Goal: Information Seeking & Learning: Learn about a topic

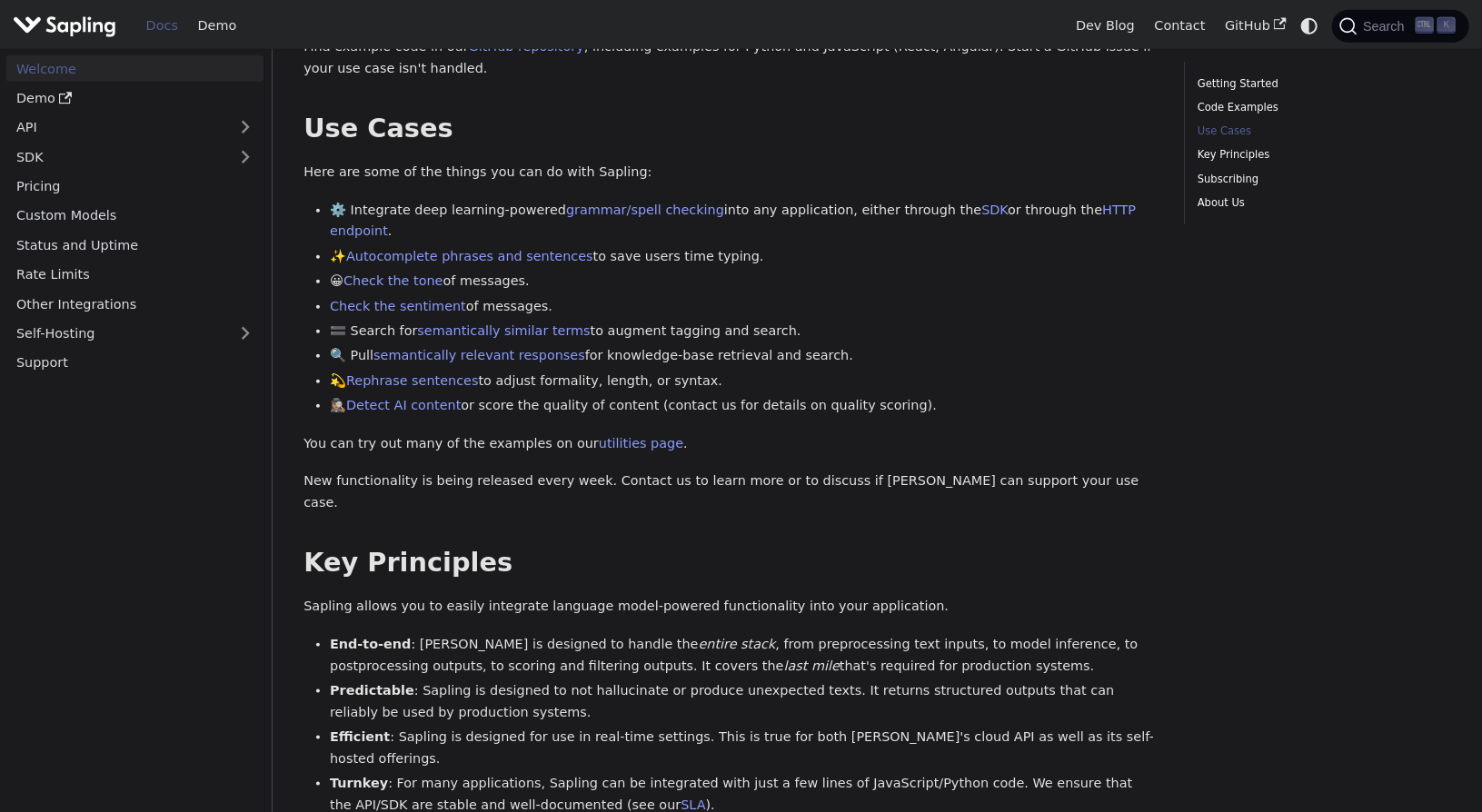
scroll to position [652, 0]
click at [190, 158] on link "SDK" at bounding box center [116, 156] width 221 height 26
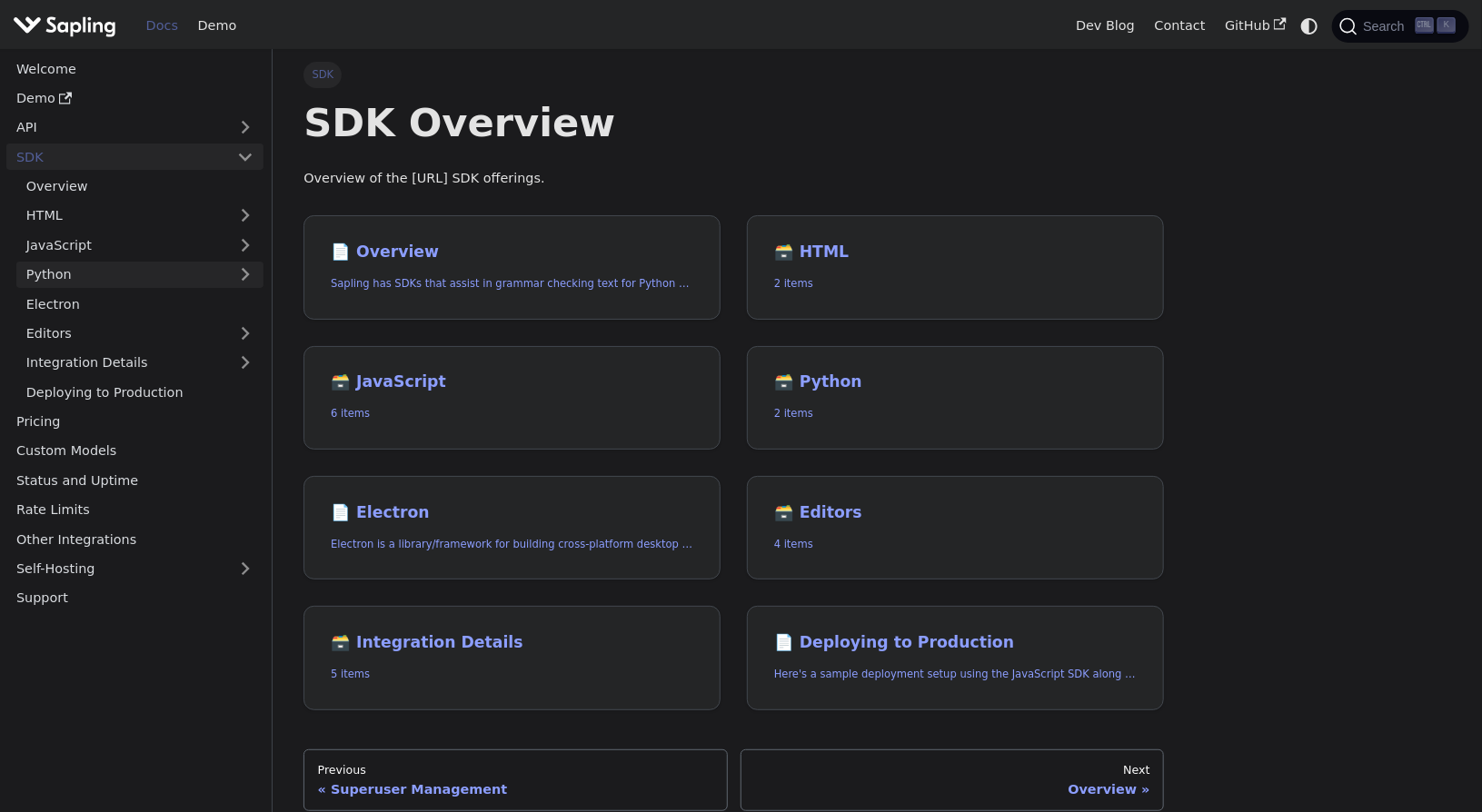
click at [182, 262] on link "Python" at bounding box center [140, 275] width 247 height 26
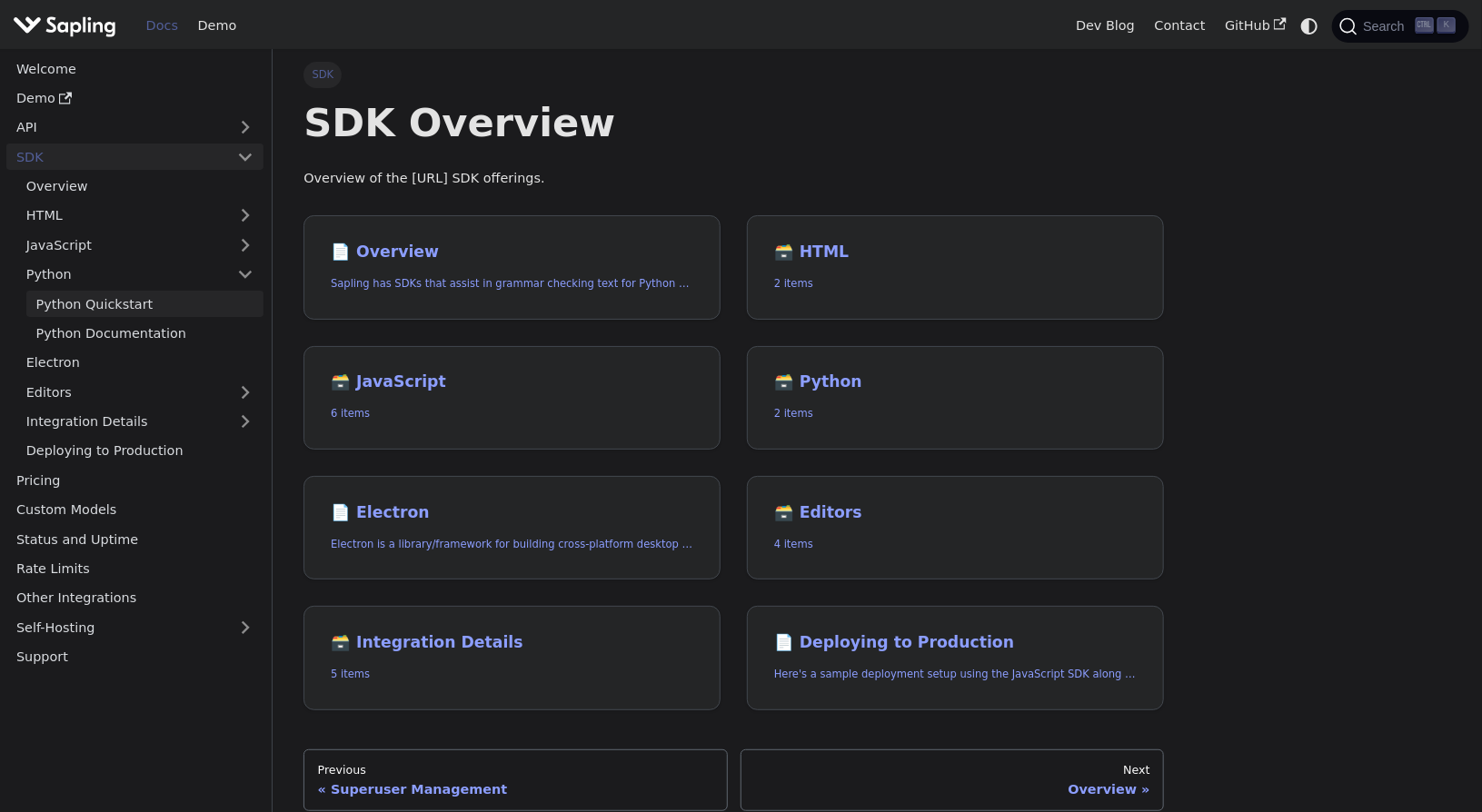
click at [182, 307] on link "Python Quickstart" at bounding box center [144, 304] width 238 height 26
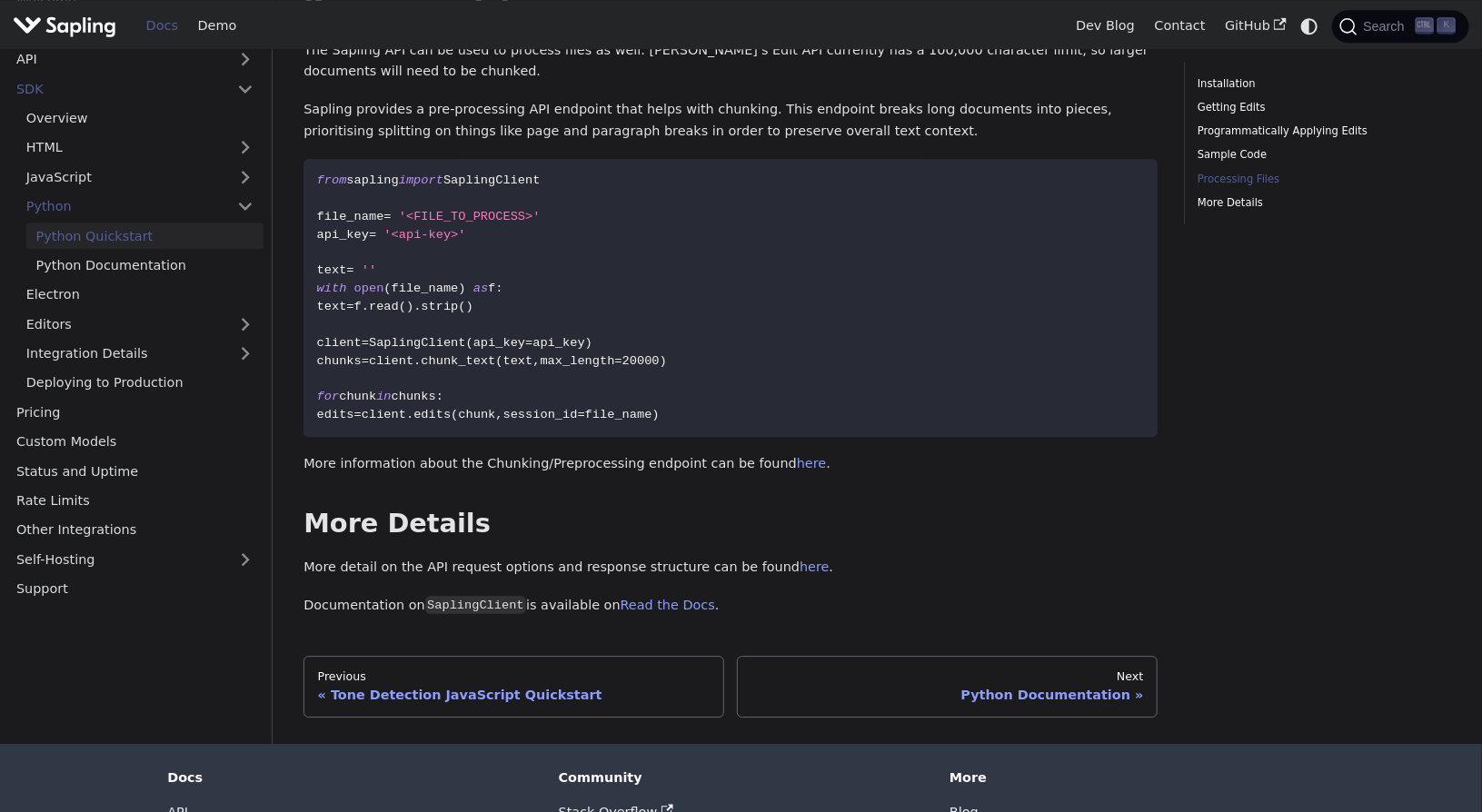
scroll to position [2625, 0]
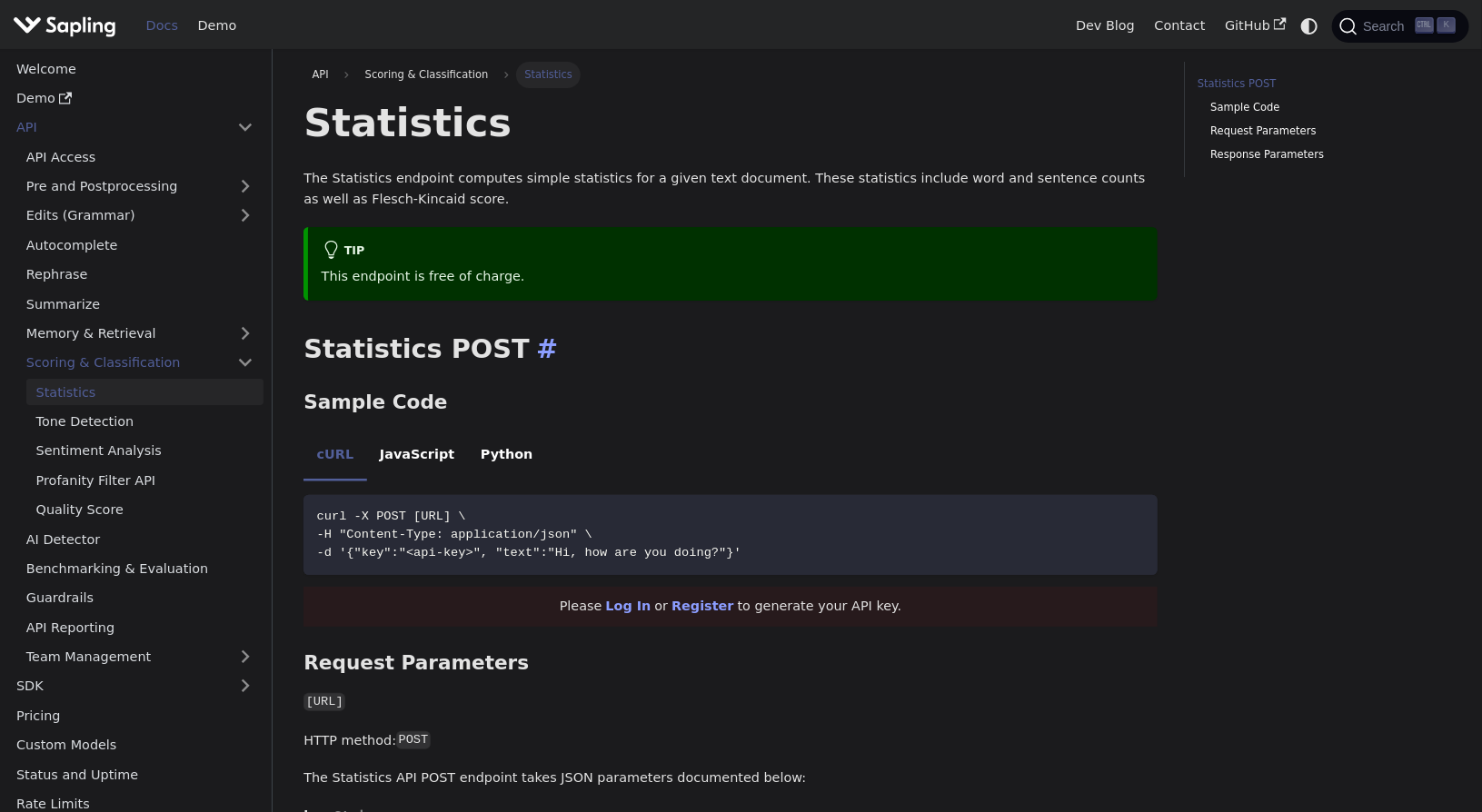
scroll to position [8, 0]
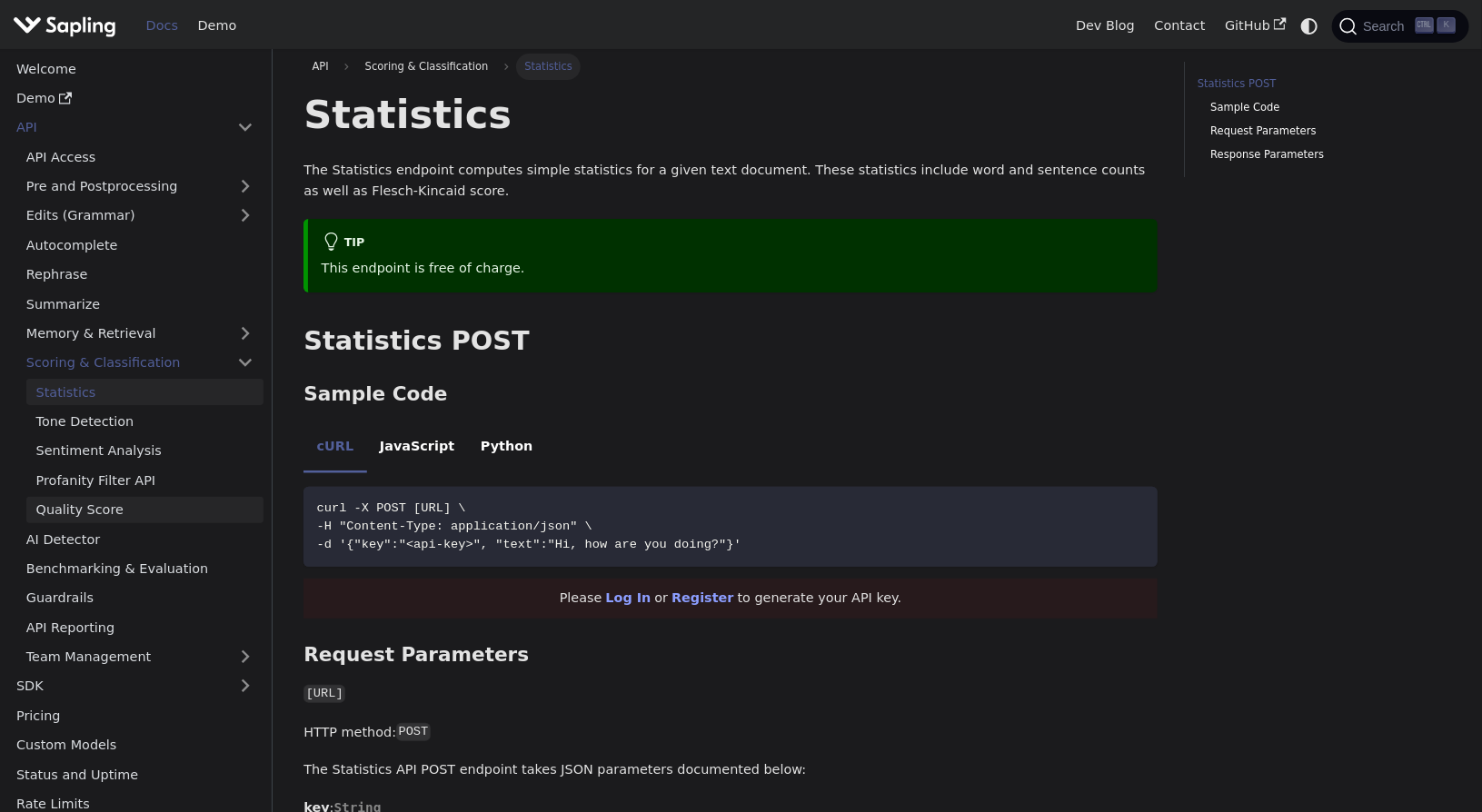
click at [142, 508] on link "Quality Score" at bounding box center [144, 509] width 238 height 26
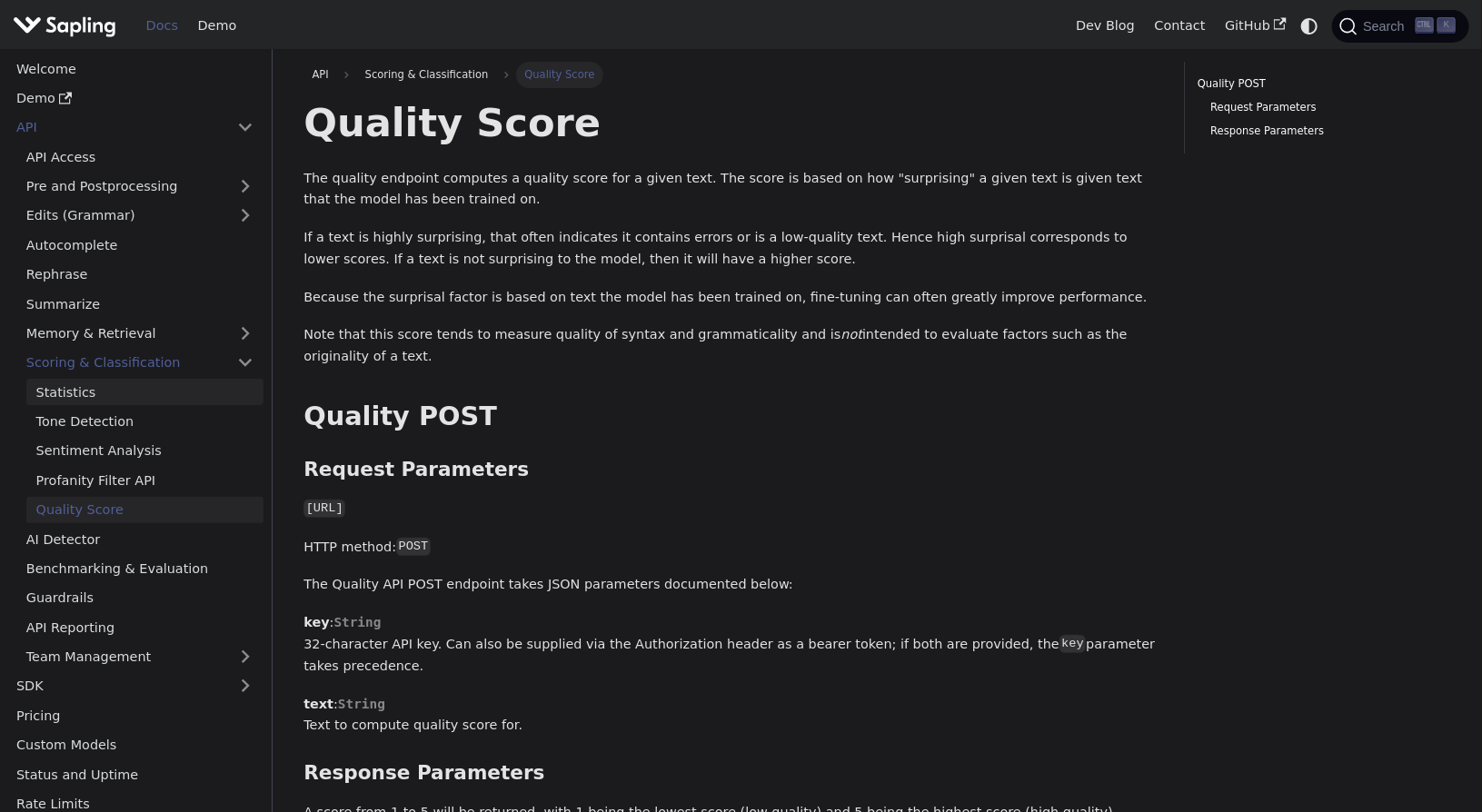
click at [109, 397] on link "Statistics" at bounding box center [144, 392] width 238 height 26
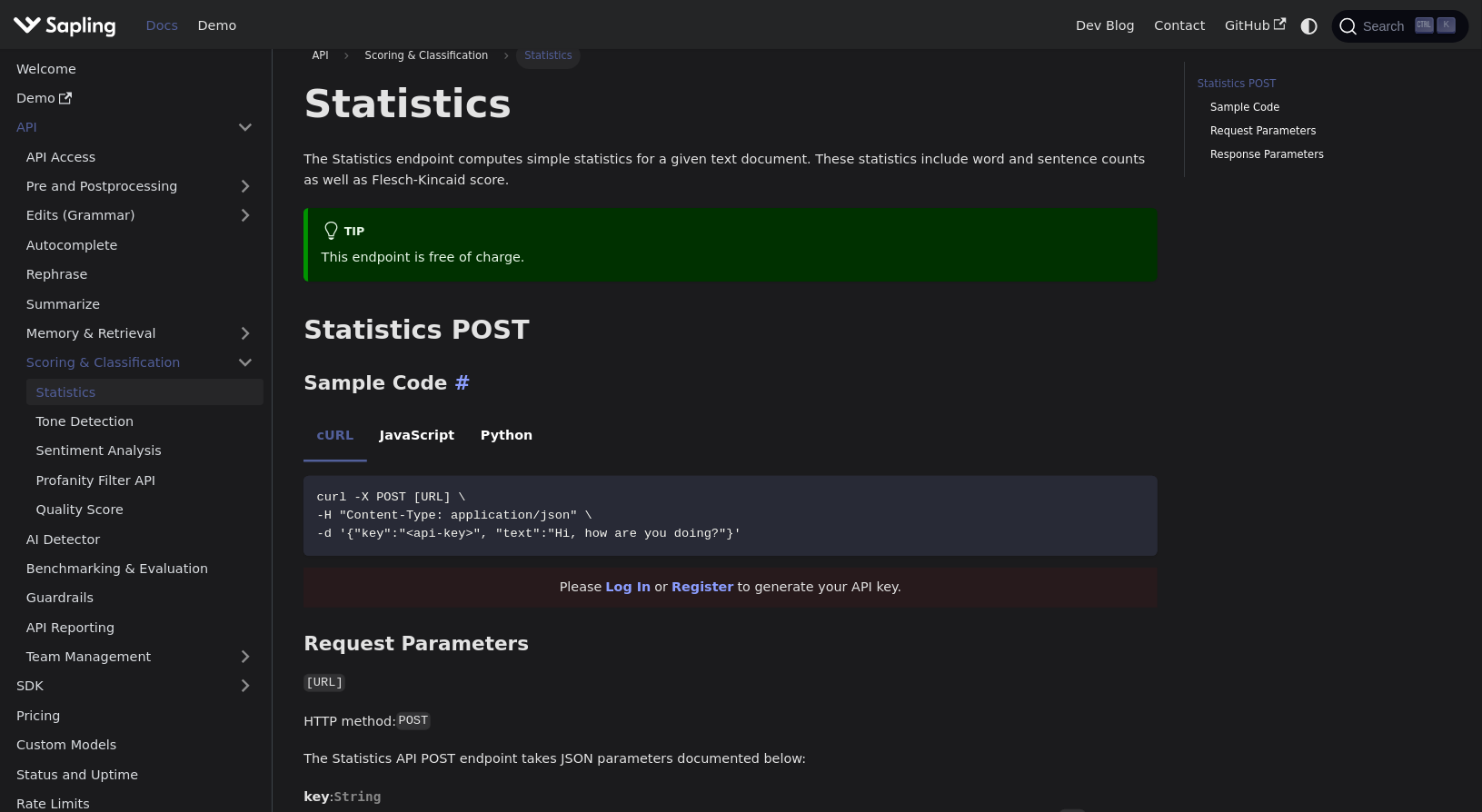
scroll to position [27, 0]
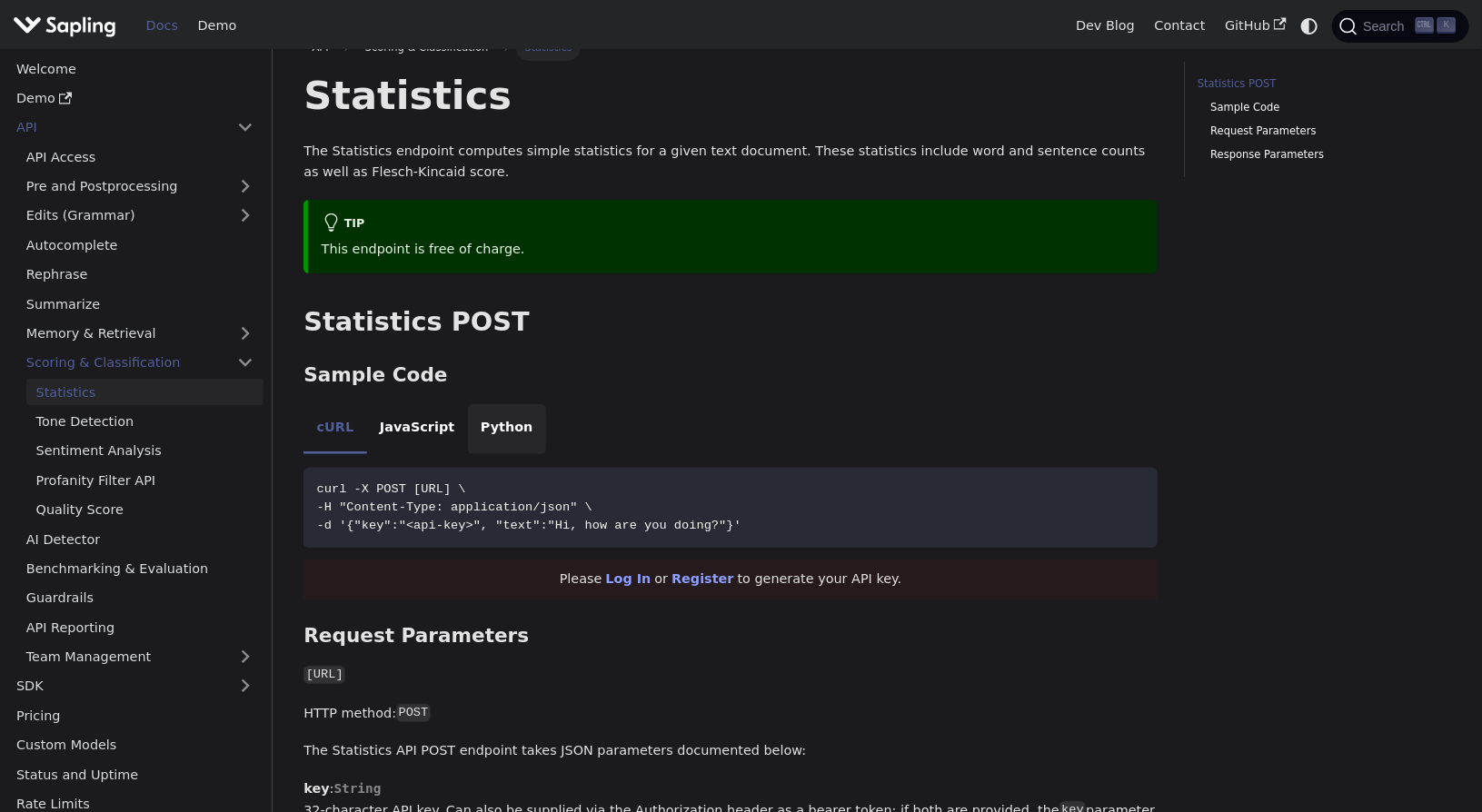
click at [482, 417] on li "Python" at bounding box center [507, 429] width 78 height 51
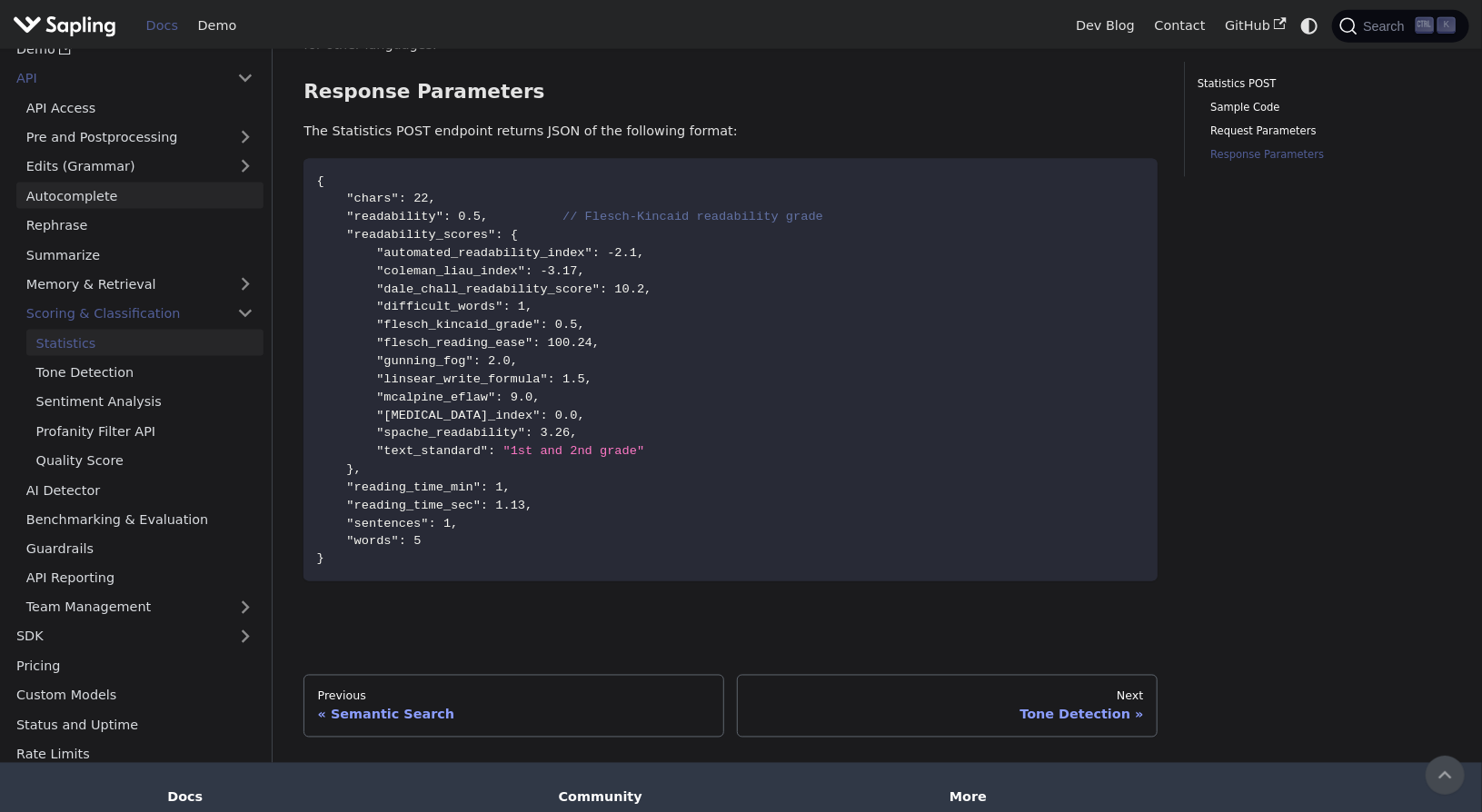
scroll to position [1143, 0]
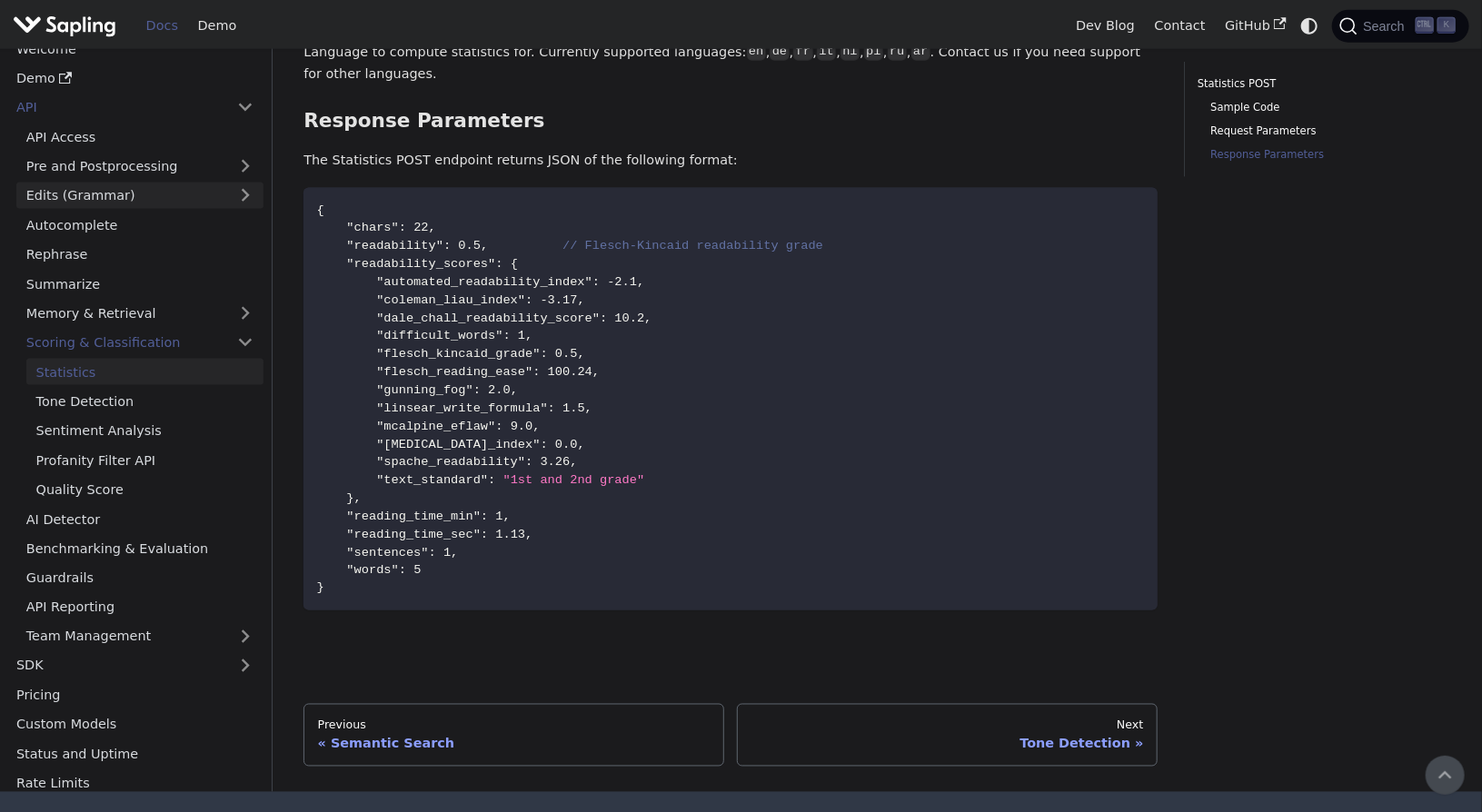
click at [129, 196] on link "Edits (Grammar)" at bounding box center [140, 196] width 247 height 26
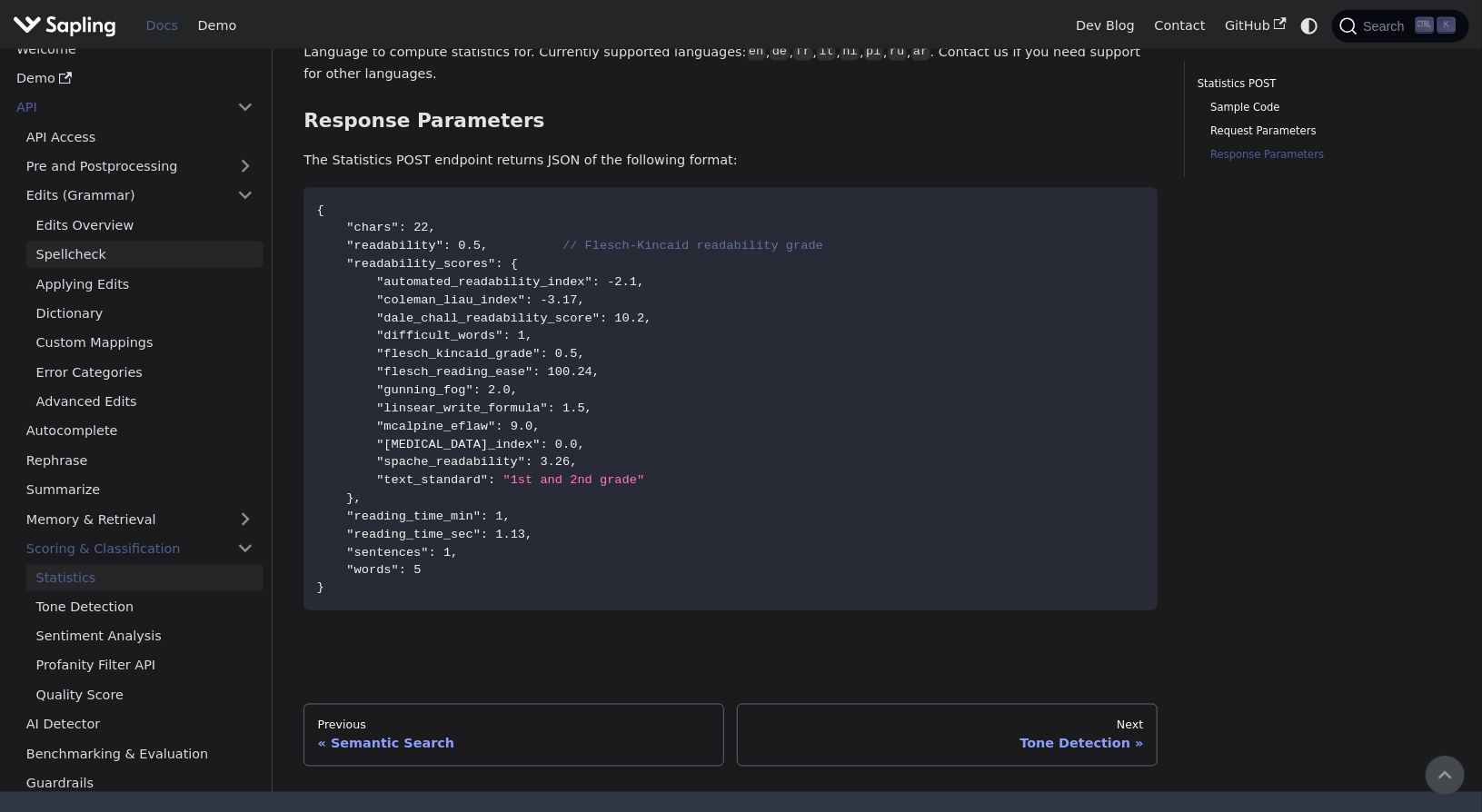
click at [118, 248] on link "Spellcheck" at bounding box center [144, 254] width 238 height 26
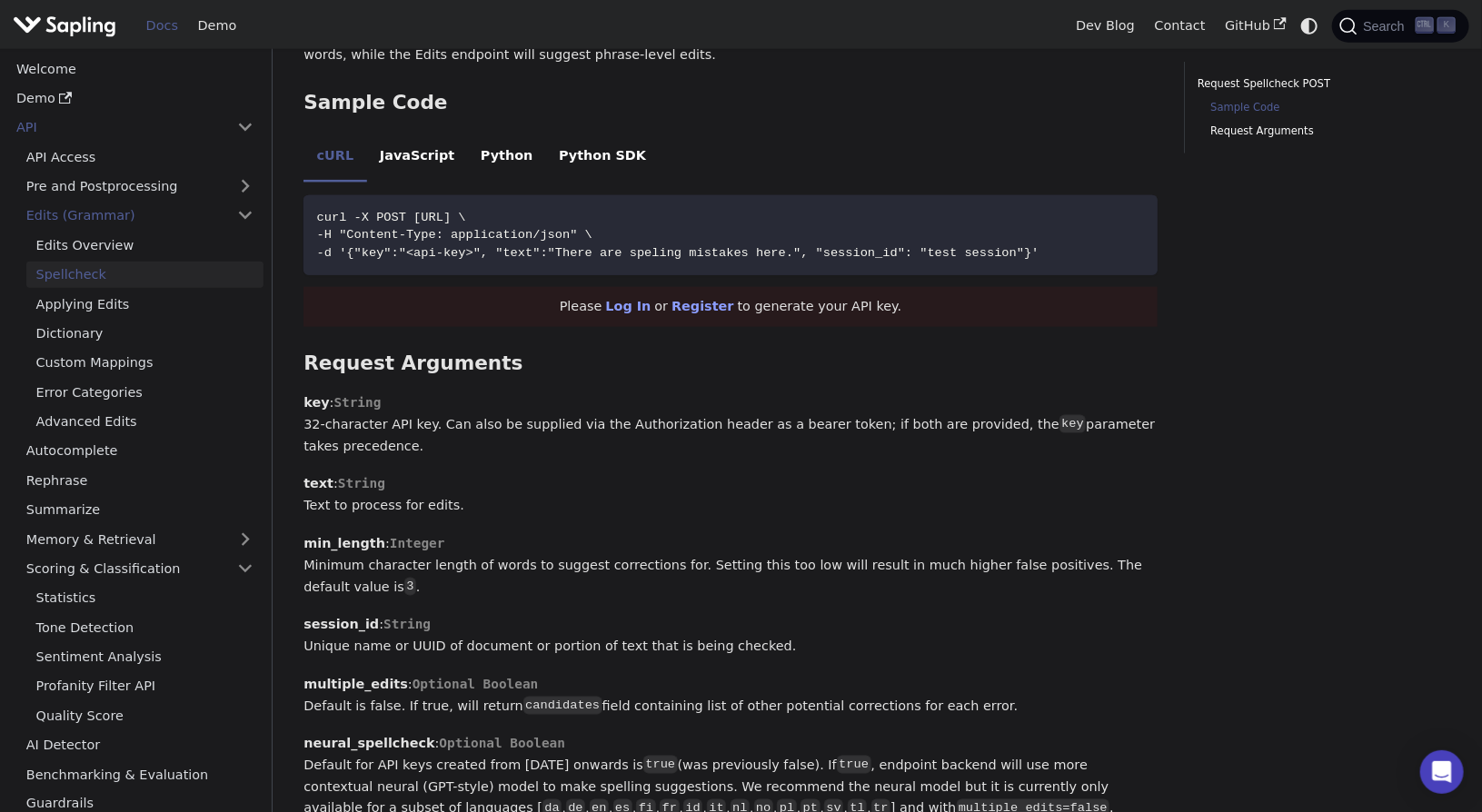
scroll to position [968, 0]
